Goal: Book appointment/travel/reservation

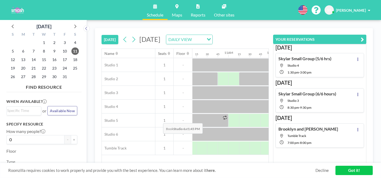
scroll to position [0, 433]
drag, startPoint x: 204, startPoint y: 88, endPoint x: 190, endPoint y: 100, distance: 18.1
click at [190, 100] on div "Studio 1 1 - Studio 2 1 - Studio 3 1 - Studio 4 1 - Studio 5 1 - Studio 6 1 - T…" at bounding box center [226, 106] width 1115 height 97
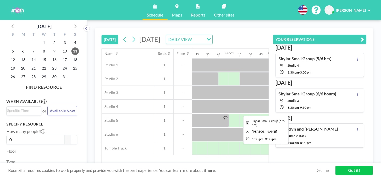
click at [336, 100] on div at bounding box center [368, 106] width 64 height 13
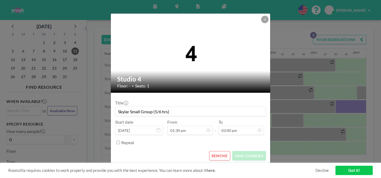
scroll to position [443, 0]
click at [261, 23] on button at bounding box center [264, 19] width 7 height 7
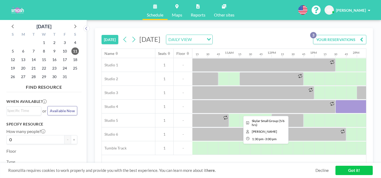
click at [336, 100] on div at bounding box center [368, 106] width 64 height 13
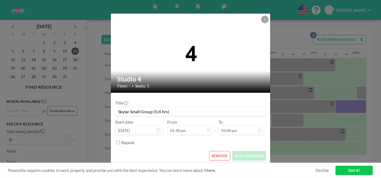
click at [170, 107] on input "Skylar Small Group (5/6 hrs)" at bounding box center [190, 111] width 150 height 9
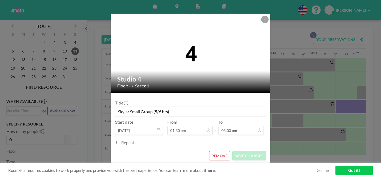
click at [213, 151] on button "REMOVE" at bounding box center [219, 155] width 21 height 9
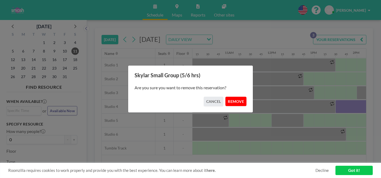
click at [230, 99] on button "REMOVE" at bounding box center [236, 101] width 21 height 9
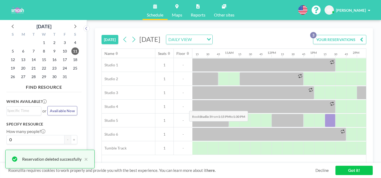
click at [325, 114] on div at bounding box center [330, 120] width 11 height 13
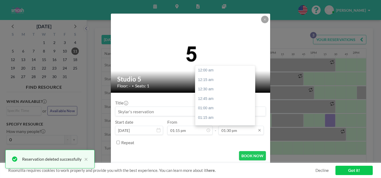
scroll to position [460, 0]
click at [224, 126] on input "01:30 pm" at bounding box center [241, 130] width 45 height 9
click at [204, 166] on div "02:45 pm" at bounding box center [226, 171] width 60 height 10
type input "02:45 pm"
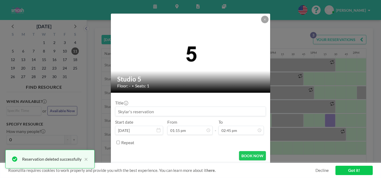
click at [187, 108] on input at bounding box center [190, 111] width 150 height 9
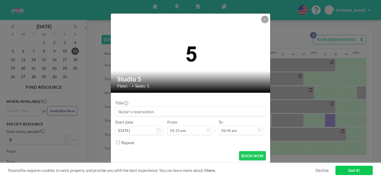
paste input "Skylar Small Group (5/6 hrs)"
type input "Skylar Small Group (5/6 hrs)"
click at [244, 151] on button "BOOK NOW" at bounding box center [252, 155] width 27 height 9
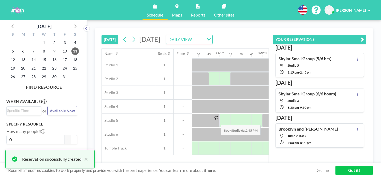
scroll to position [0, 443]
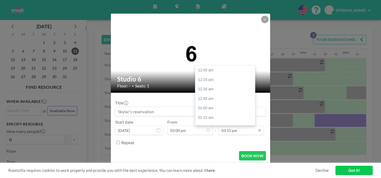
scroll to position [519, 0]
click at [224, 126] on input "03:15 pm" at bounding box center [241, 130] width 45 height 9
click at [207, 175] on div "05:00 pm" at bounding box center [226, 180] width 60 height 10
type input "05:00 pm"
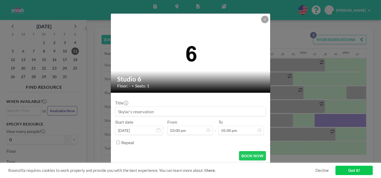
click at [192, 107] on input at bounding box center [190, 111] width 150 height 9
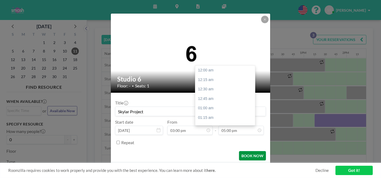
scroll to position [579, 0]
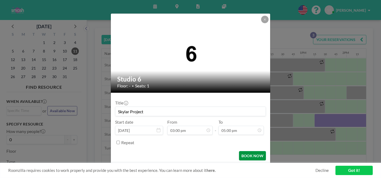
type input "Skylar Project"
click at [239, 151] on button "BOOK NOW" at bounding box center [252, 155] width 27 height 9
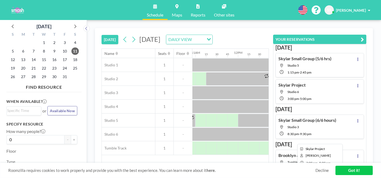
scroll to position [0, 452]
